Goal: Transaction & Acquisition: Purchase product/service

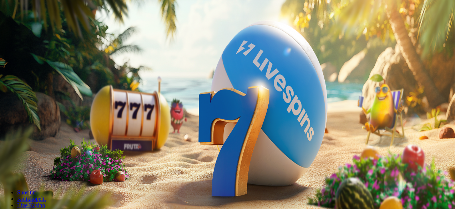
click at [6, 168] on span "minus icon" at bounding box center [6, 168] width 0 height 0
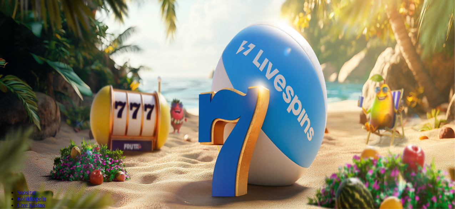
click at [6, 168] on span "minus icon" at bounding box center [6, 168] width 0 height 0
type input "**"
